Goal: Task Accomplishment & Management: Manage account settings

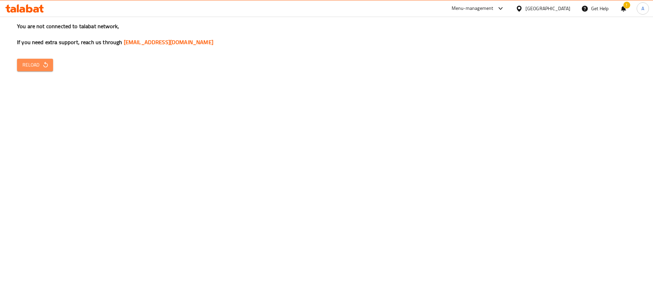
click at [37, 61] on span "Reload" at bounding box center [34, 65] width 25 height 8
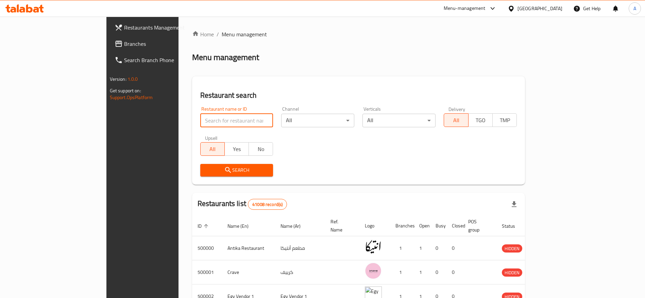
click at [206, 117] on input "search" at bounding box center [236, 121] width 73 height 14
type input "5 Hawawshi"
click button "Search" at bounding box center [236, 170] width 73 height 13
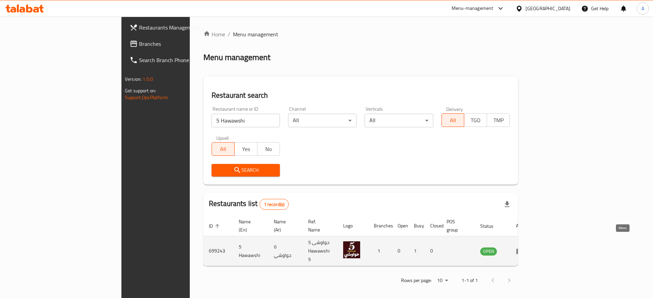
click at [524, 249] on icon "enhanced table" at bounding box center [519, 252] width 7 height 6
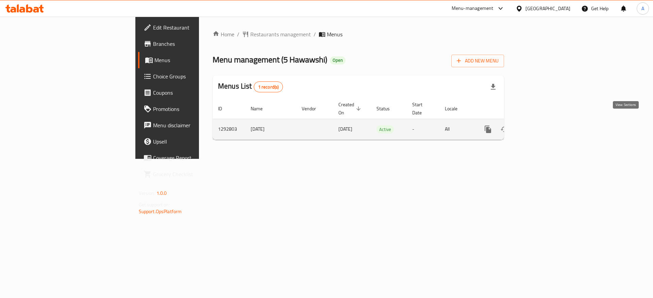
click at [541, 125] on icon "enhanced table" at bounding box center [537, 129] width 8 height 8
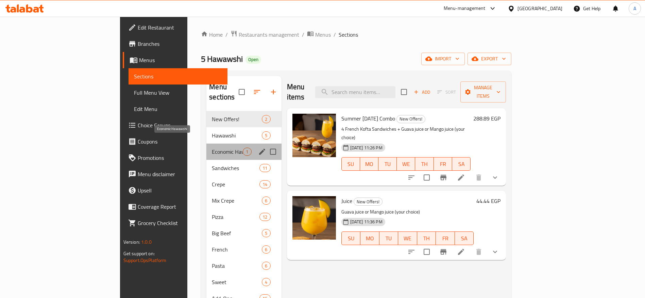
click at [212, 148] on span "Economic Hawawshi" at bounding box center [227, 152] width 31 height 8
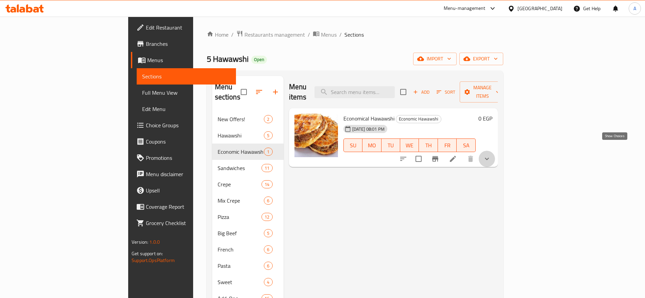
click at [491, 155] on icon "show more" at bounding box center [487, 159] width 8 height 8
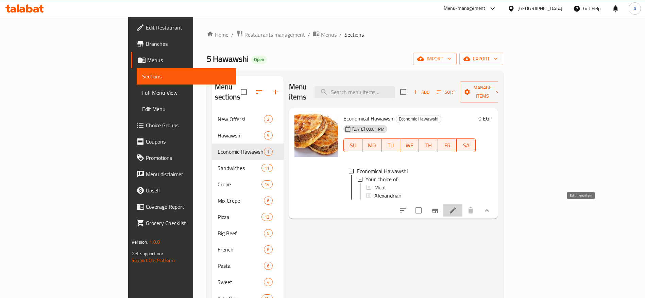
click at [457, 207] on icon at bounding box center [453, 211] width 8 height 8
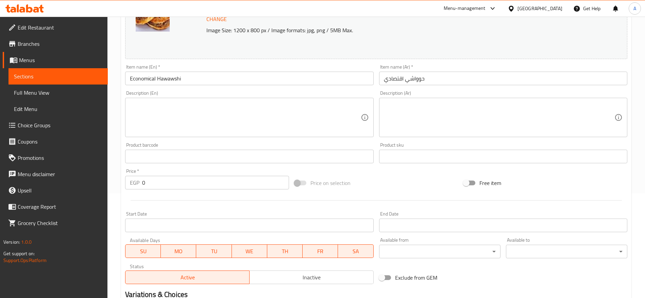
scroll to position [106, 0]
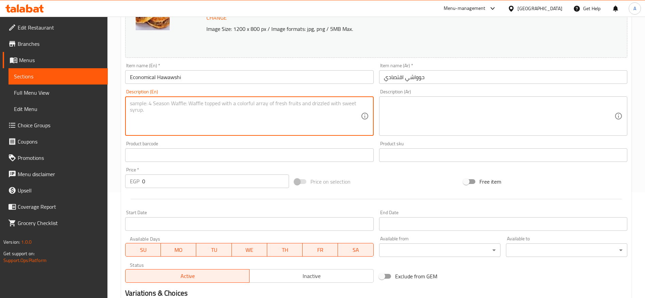
click at [265, 106] on textarea at bounding box center [245, 116] width 230 height 32
type textarea "meat"
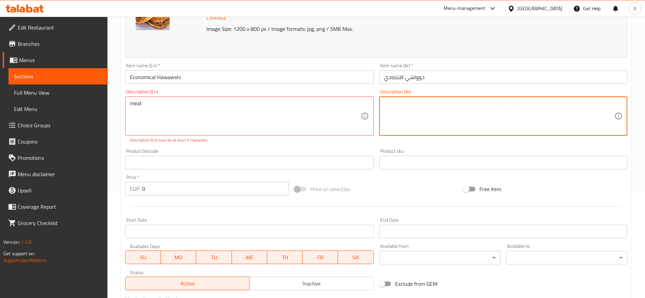
type textarea "m"
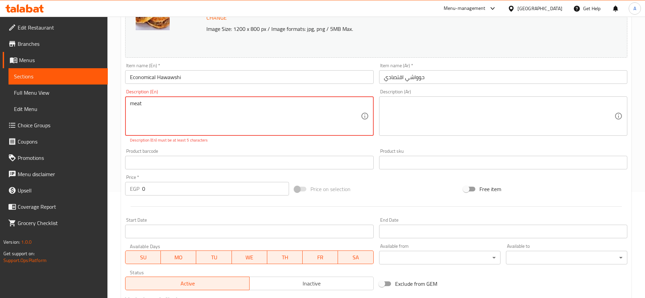
click at [175, 78] on input "Economical Hawawshi" at bounding box center [249, 77] width 248 height 14
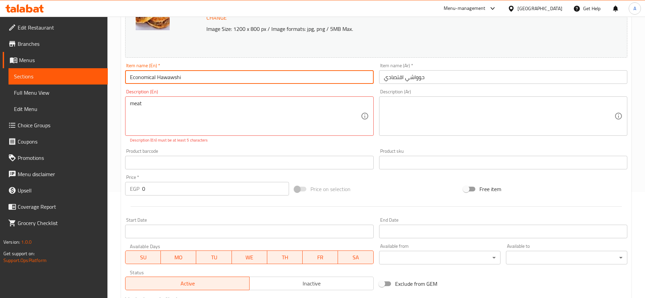
click at [175, 78] on input "Economical Hawawshi" at bounding box center [249, 77] width 248 height 14
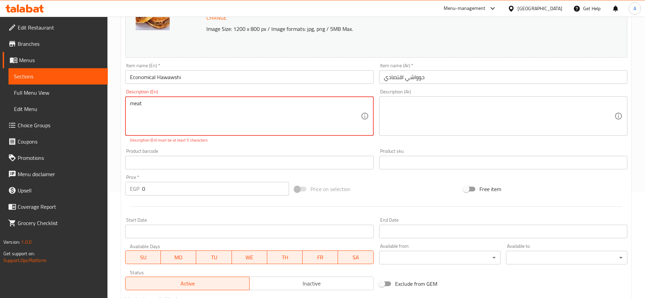
paste textarea "Hawawshi"
type textarea "meat hawawshi"
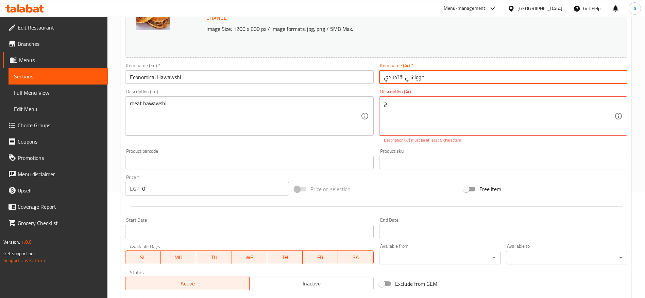
click at [419, 76] on input "حوواشي اقتصادي" at bounding box center [503, 77] width 248 height 14
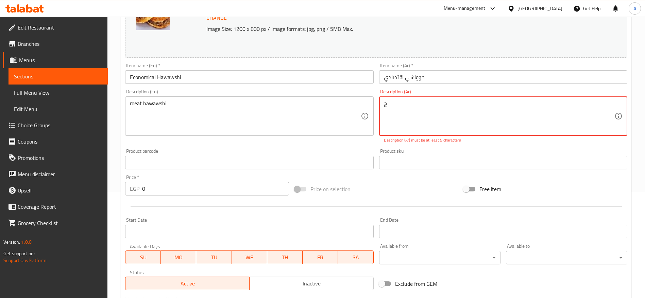
click at [393, 105] on textarea "ج" at bounding box center [499, 116] width 230 height 32
paste textarea "وواشي"
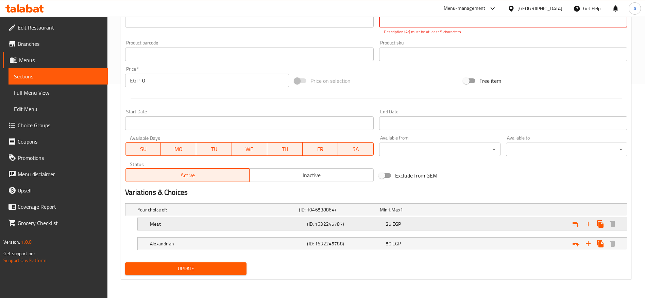
type textarea "حوواشي لحمة"
click at [460, 223] on div "25 EGP" at bounding box center [424, 224] width 76 height 7
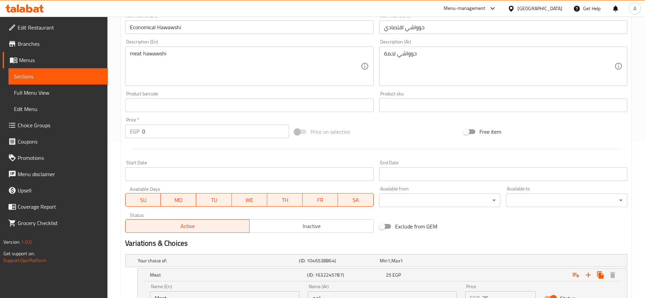
scroll to position [236, 0]
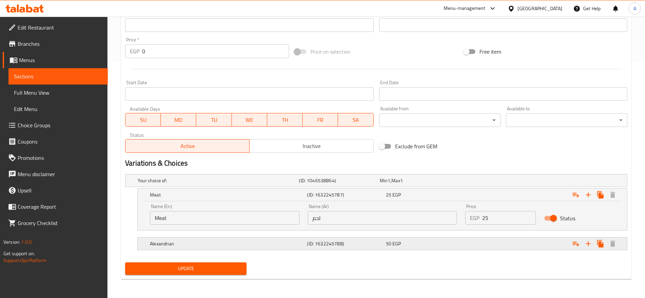
click at [505, 239] on div "Expand" at bounding box center [541, 244] width 157 height 15
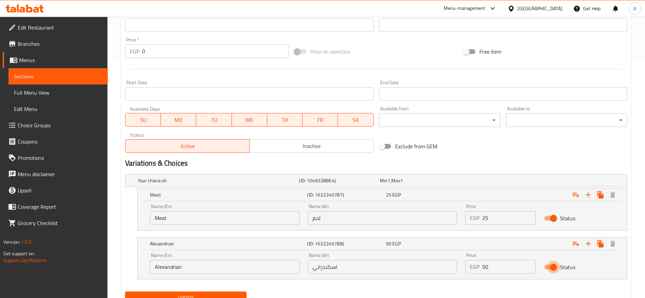
click at [554, 268] on input "Status" at bounding box center [553, 267] width 39 height 13
checkbox input "false"
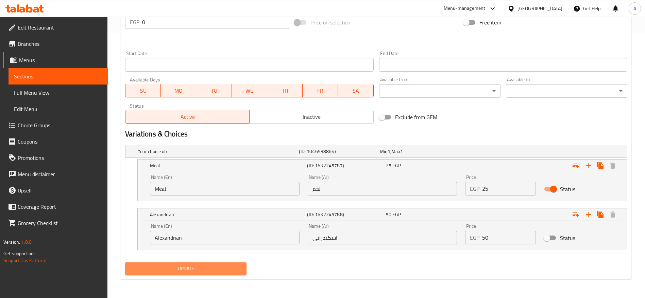
click at [217, 270] on span "Update" at bounding box center [186, 269] width 110 height 8
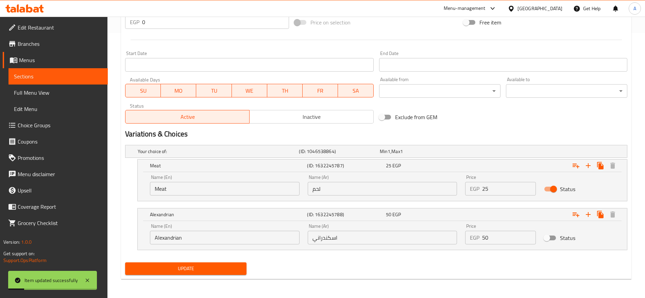
scroll to position [0, 0]
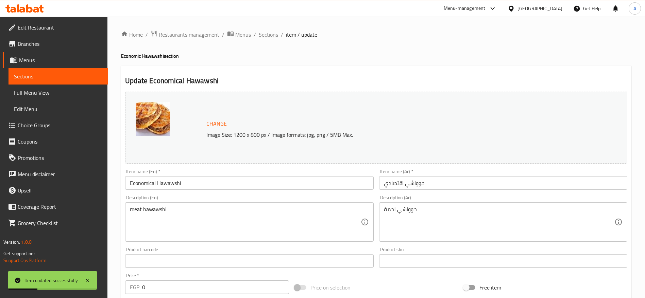
click at [272, 35] on span "Sections" at bounding box center [268, 35] width 19 height 8
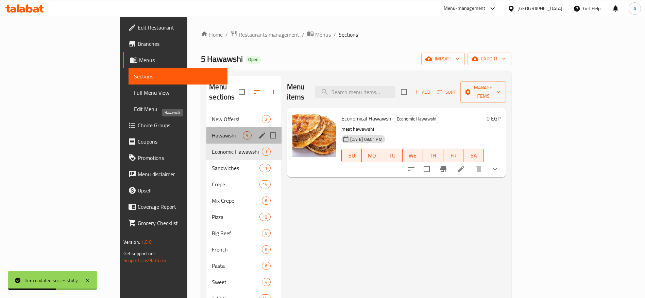
click at [212, 132] on span "Hawawshi" at bounding box center [227, 136] width 31 height 8
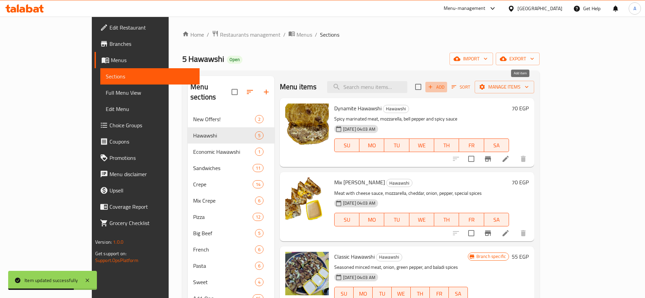
click at [445, 85] on span "Add" at bounding box center [436, 87] width 18 height 8
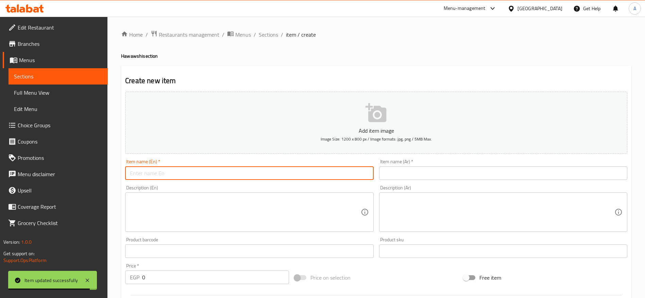
click at [288, 174] on input "text" at bounding box center [249, 174] width 248 height 14
type input "ا"
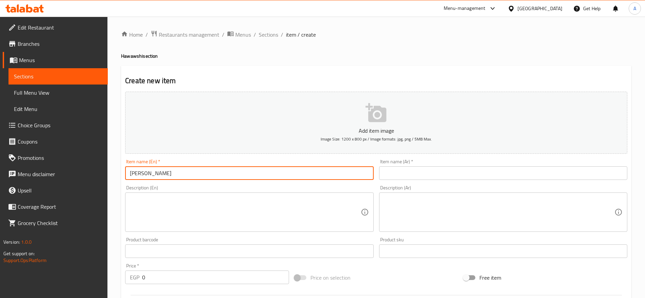
type input "Alexandrian Hawawshi"
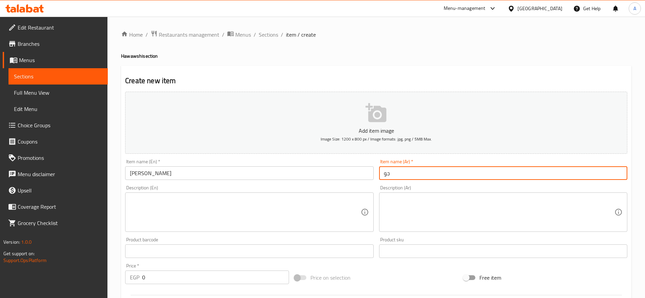
type input "ج"
type input "p"
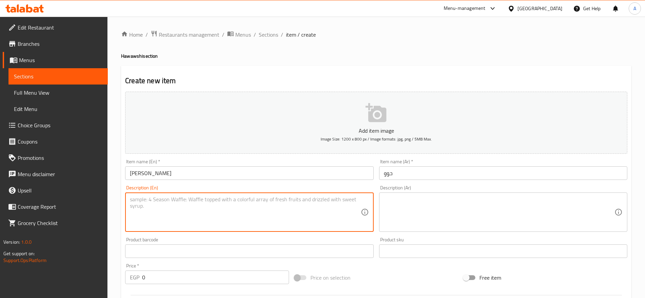
click at [264, 213] on textarea at bounding box center [245, 212] width 230 height 32
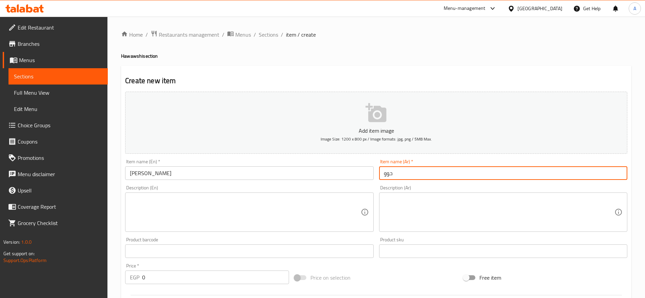
click at [396, 173] on input "حوو" at bounding box center [503, 174] width 248 height 14
click at [391, 174] on input "حوواشي اقتصادي" at bounding box center [503, 174] width 248 height 14
type input "حوواشي اسكندراني"
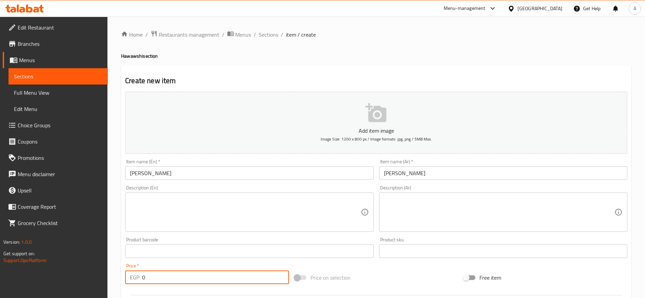
click at [262, 277] on input "0" at bounding box center [215, 278] width 147 height 14
type input "50"
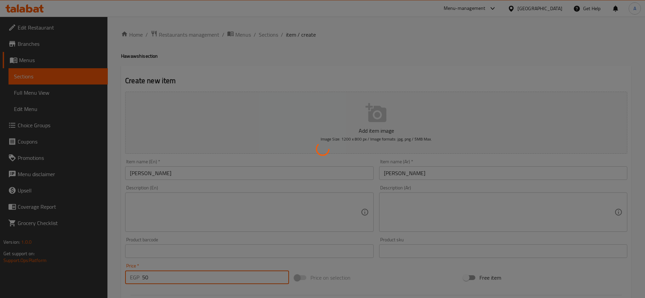
type input "0"
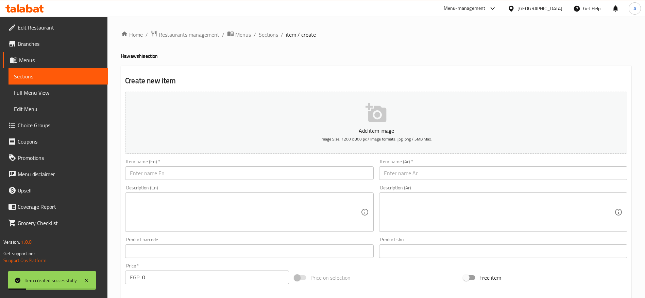
click at [270, 38] on span "Sections" at bounding box center [268, 35] width 19 height 8
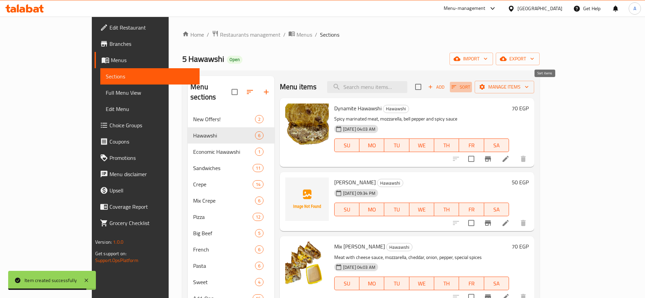
click at [457, 87] on icon "button" at bounding box center [454, 87] width 6 height 6
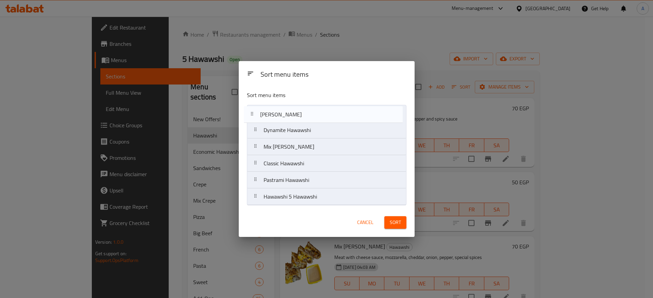
drag, startPoint x: 259, startPoint y: 133, endPoint x: 255, endPoint y: 116, distance: 18.1
click at [255, 116] on nav "Dynamite Hawawshi Alexandrian Hawawshi Mix Cheese Hawawshi Classic Hawawshi Pas…" at bounding box center [326, 155] width 159 height 101
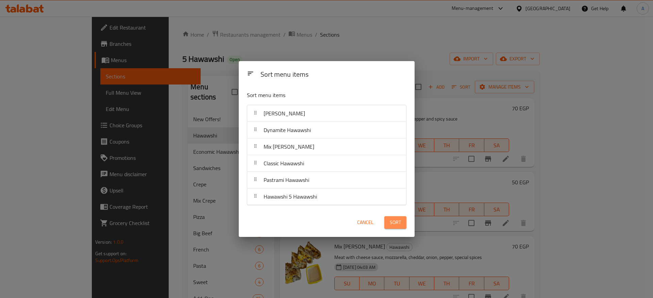
click at [398, 224] on span "Sort" at bounding box center [395, 223] width 11 height 8
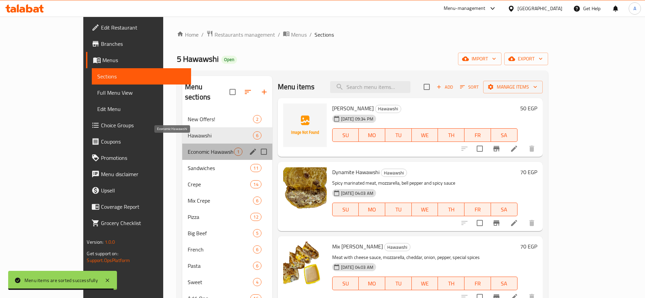
click at [198, 148] on span "Economic Hawawshi" at bounding box center [211, 152] width 46 height 8
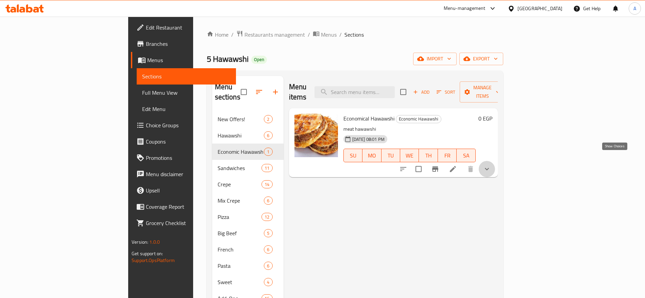
click at [491, 165] on icon "show more" at bounding box center [487, 169] width 8 height 8
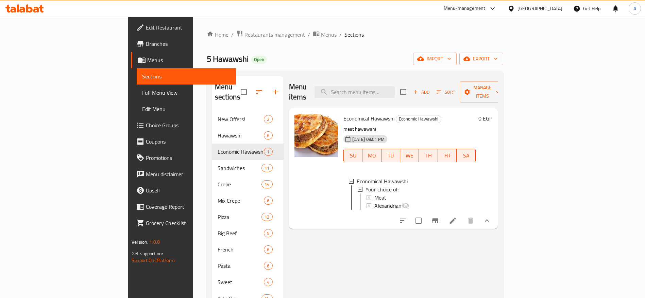
click at [34, 4] on icon at bounding box center [24, 8] width 38 height 8
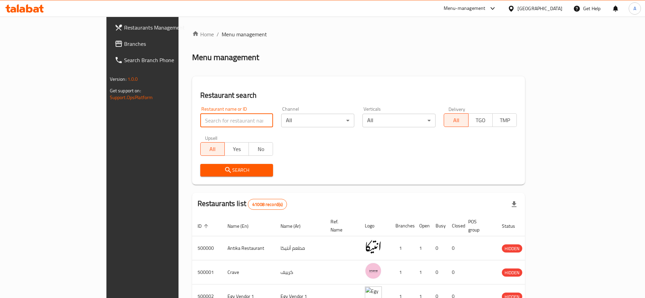
click at [200, 119] on input "search" at bounding box center [236, 121] width 73 height 14
type input "ح"
type input "pizzaresso"
click button "Search" at bounding box center [236, 170] width 73 height 13
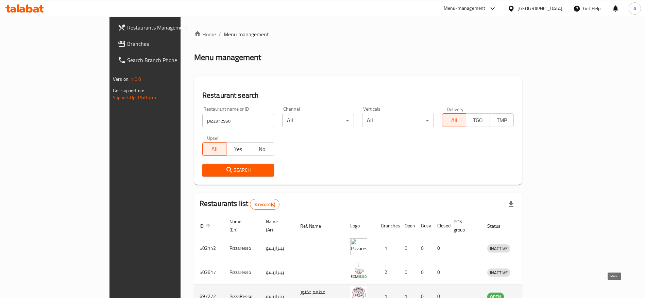
click at [532, 293] on icon "enhanced table" at bounding box center [528, 297] width 8 height 8
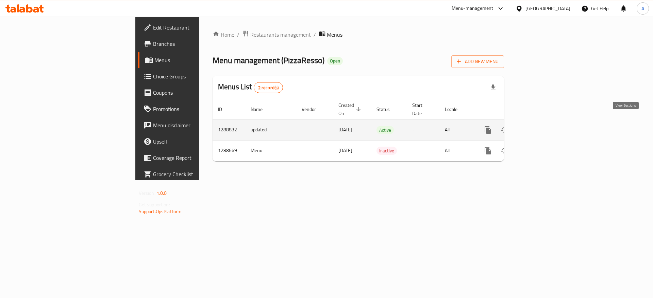
click at [545, 129] on link "enhanced table" at bounding box center [537, 130] width 16 height 16
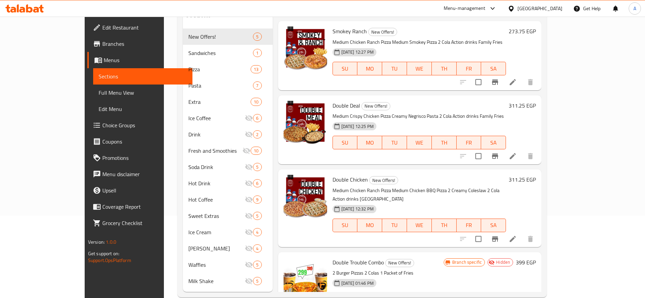
scroll to position [90, 0]
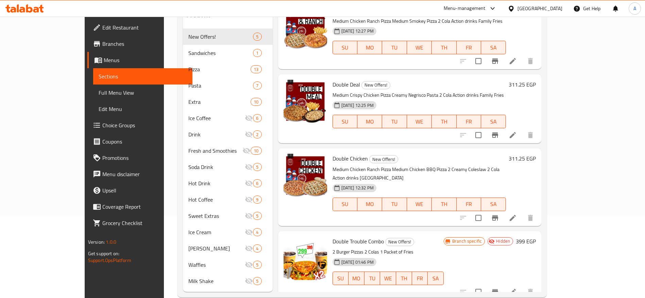
click at [31, 8] on icon at bounding box center [29, 8] width 6 height 8
